Goal: Navigation & Orientation: Find specific page/section

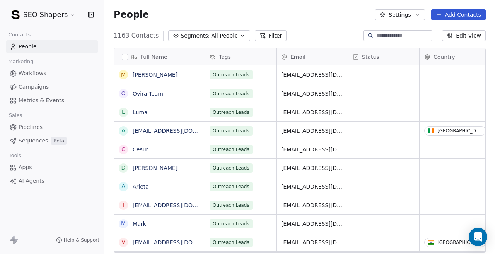
scroll to position [223, 390]
click at [48, 89] on link "Campaigns" at bounding box center [52, 86] width 92 height 13
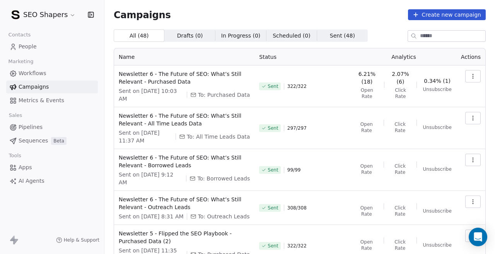
click at [67, 20] on html "SEO Shapers Contacts People Marketing Workflows Campaigns Metrics & Events Sale…" at bounding box center [247, 127] width 495 height 254
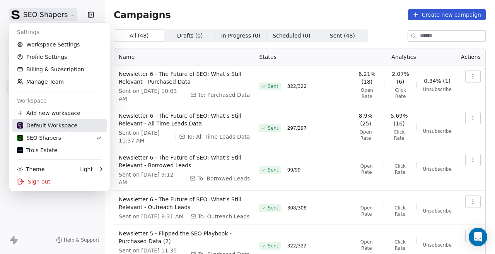
click at [69, 121] on link "Default Workspace" at bounding box center [59, 125] width 94 height 12
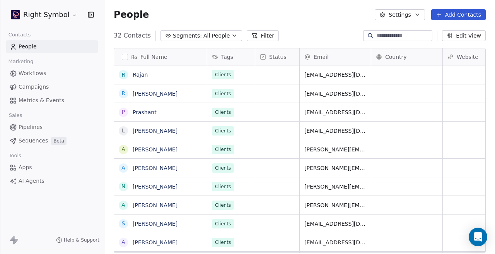
scroll to position [223, 390]
click at [50, 89] on link "Campaigns" at bounding box center [52, 86] width 92 height 13
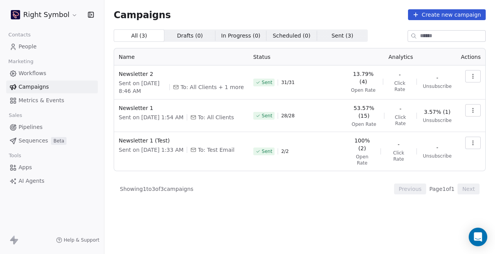
click at [39, 49] on link "People" at bounding box center [52, 46] width 92 height 13
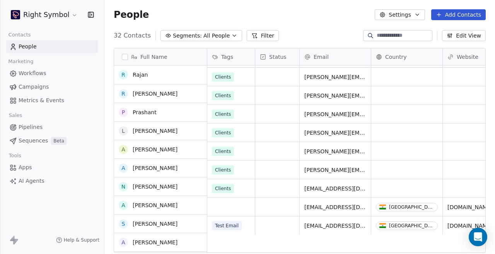
scroll to position [406, 0]
